Goal: Ask a question

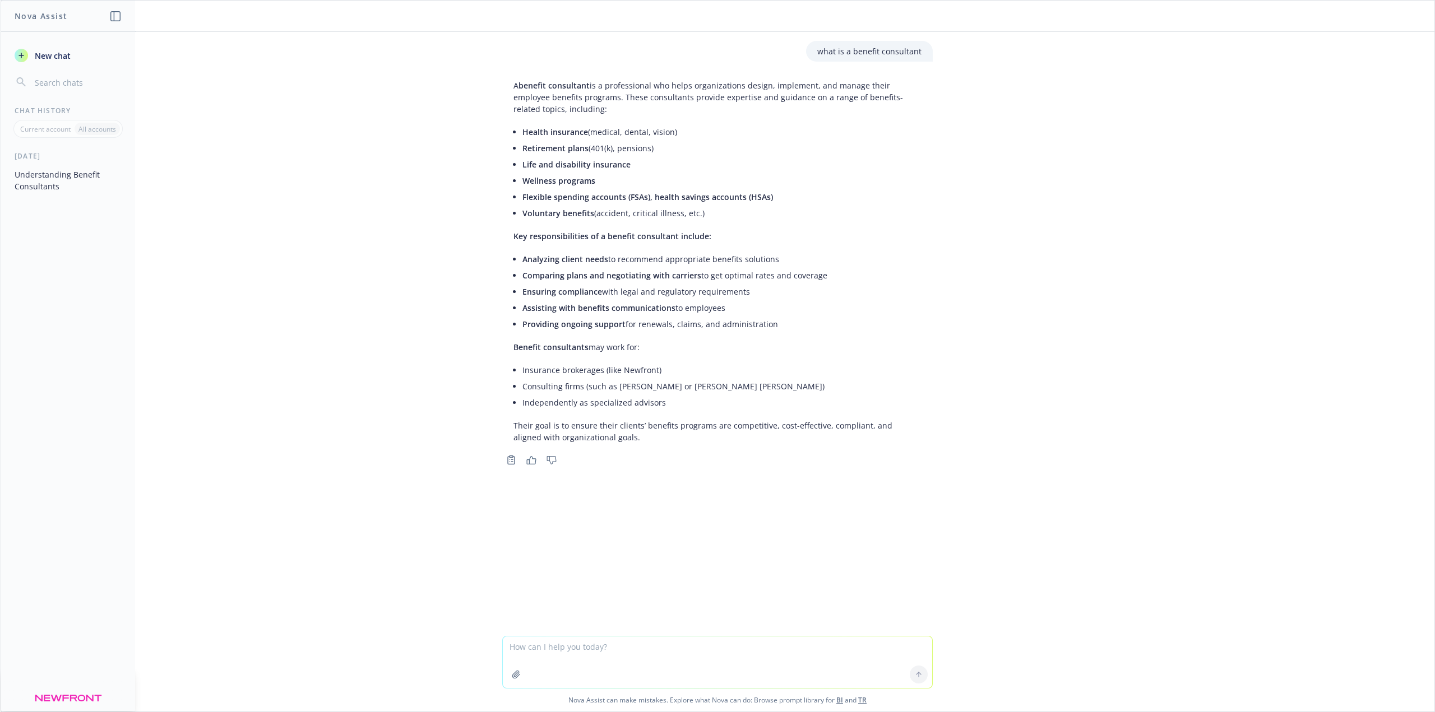
click at [290, 408] on div "what is a benefit consultant A benefit consultant is a professional who helps o…" at bounding box center [718, 334] width 1434 height 604
